Goal: Information Seeking & Learning: Learn about a topic

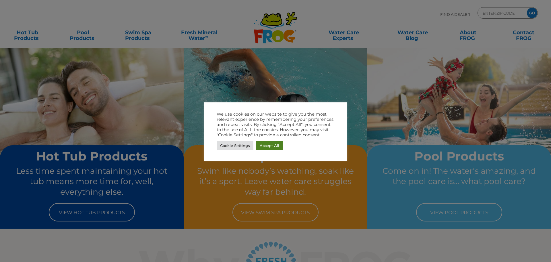
click at [263, 144] on link "Accept All" at bounding box center [269, 145] width 26 height 9
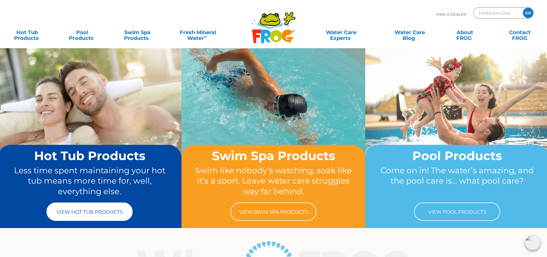
click at [76, 218] on link "View Hot Tub Products" at bounding box center [90, 212] width 86 height 18
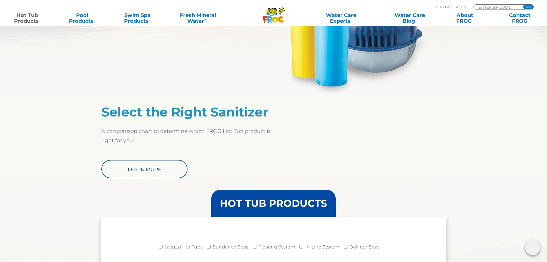
scroll to position [402, 0]
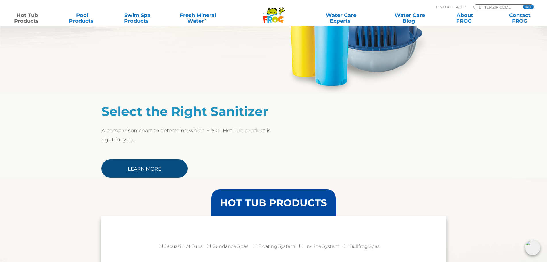
click at [133, 166] on link "Learn More" at bounding box center [144, 168] width 86 height 18
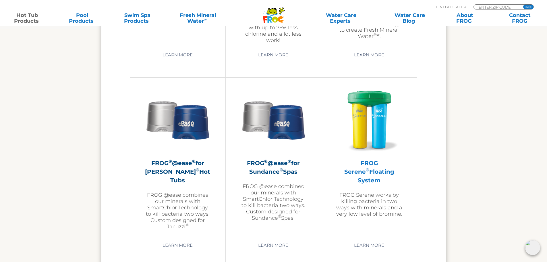
scroll to position [975, 0]
